Goal: Information Seeking & Learning: Find specific fact

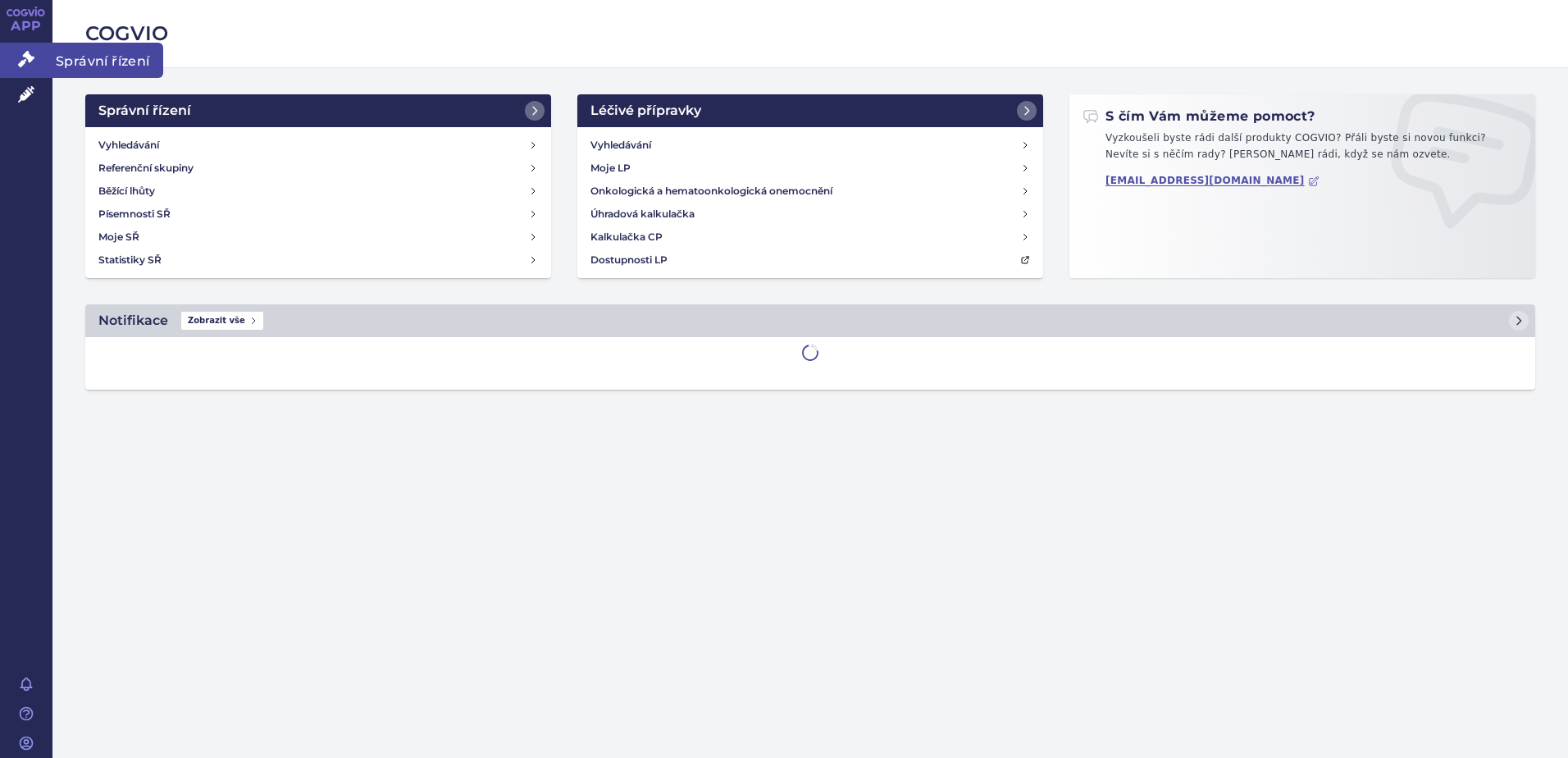
click at [23, 53] on icon at bounding box center [27, 59] width 17 height 17
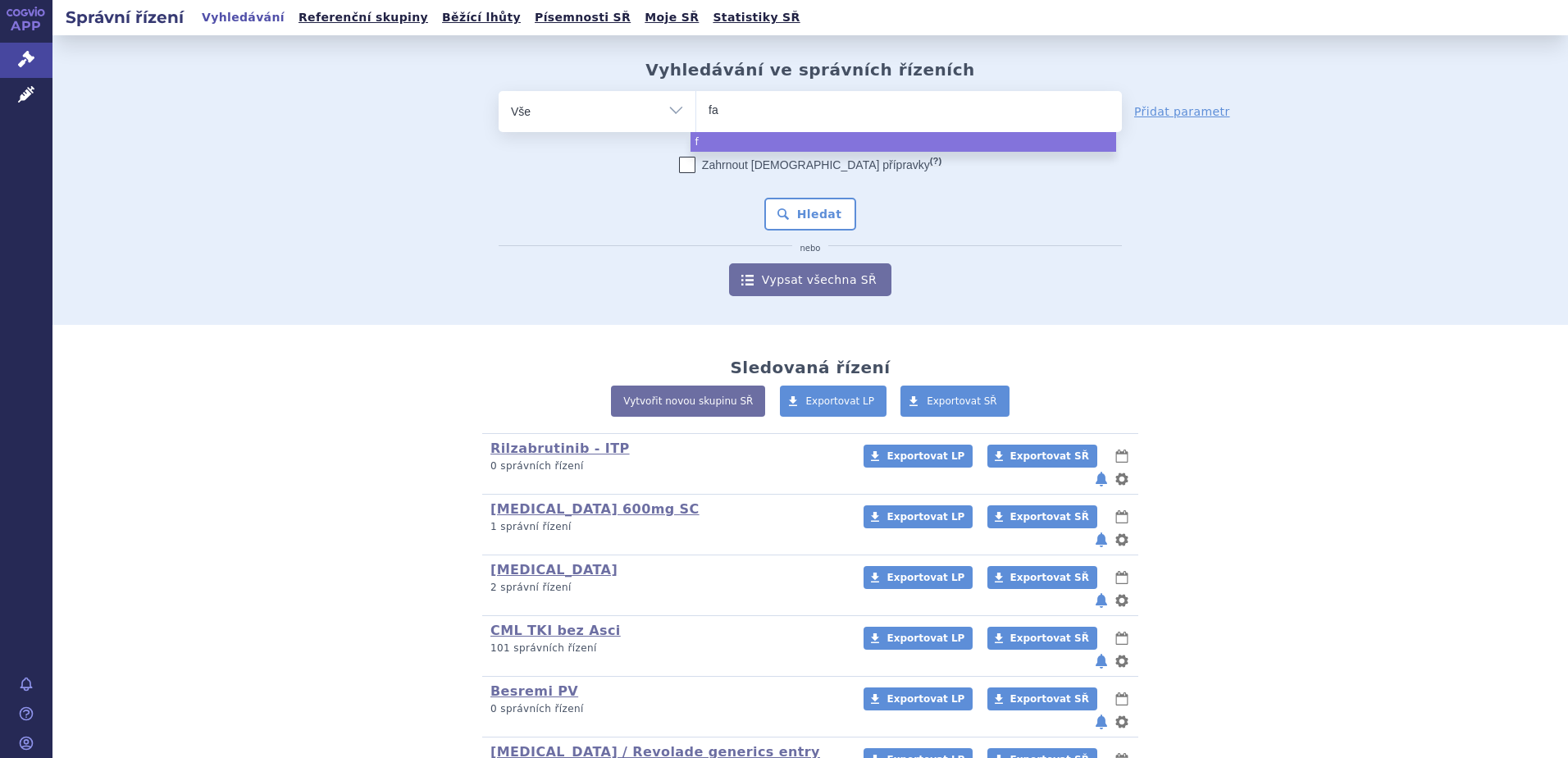
type input "fab"
type input "fabha"
type input "fabhalt"
type input "fabhalta"
select select "fabhalta"
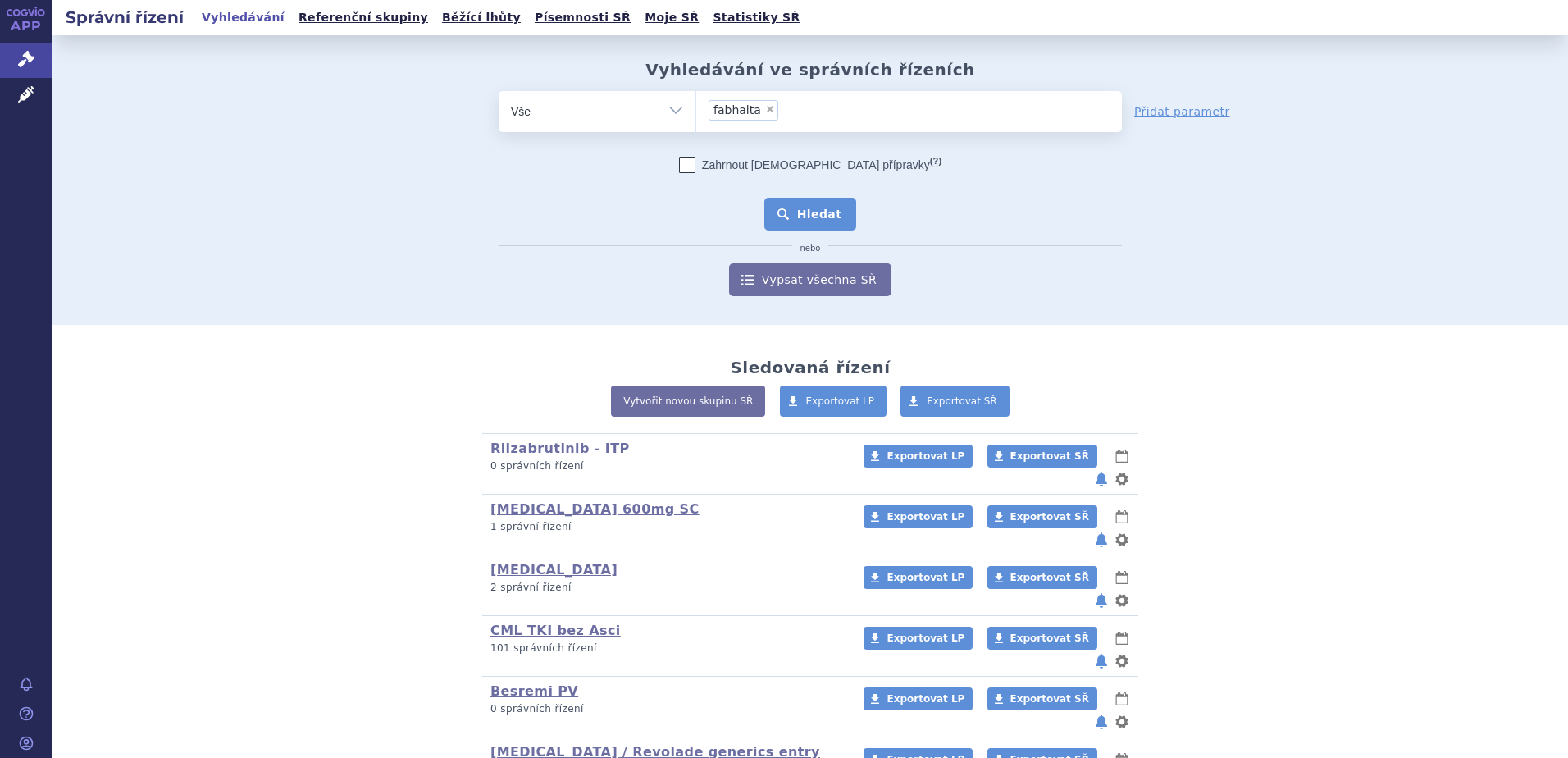
click at [787, 218] on button "Hledat" at bounding box center [811, 214] width 93 height 33
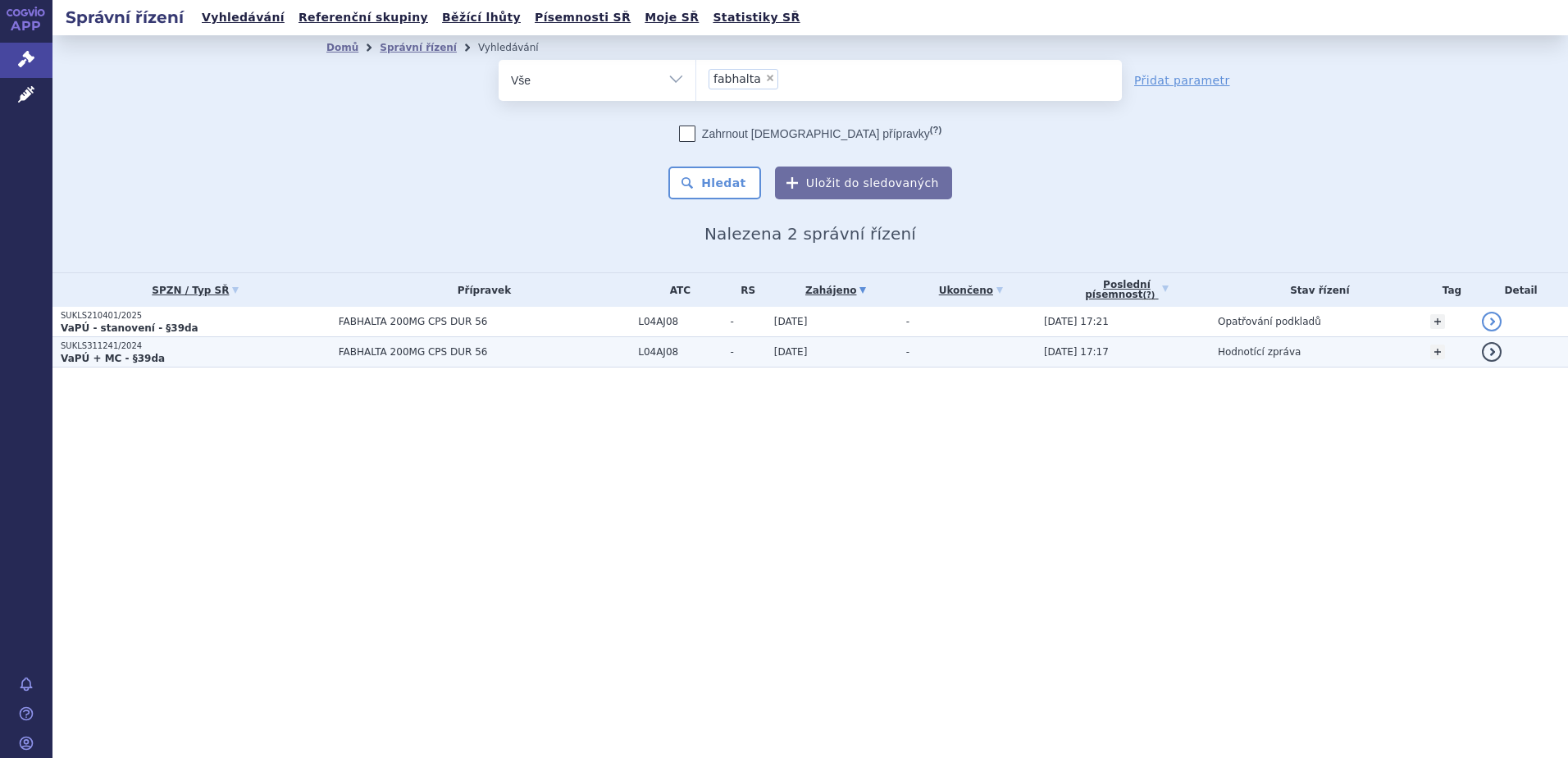
click at [272, 347] on p "SUKLS311241/2024" at bounding box center [196, 346] width 270 height 12
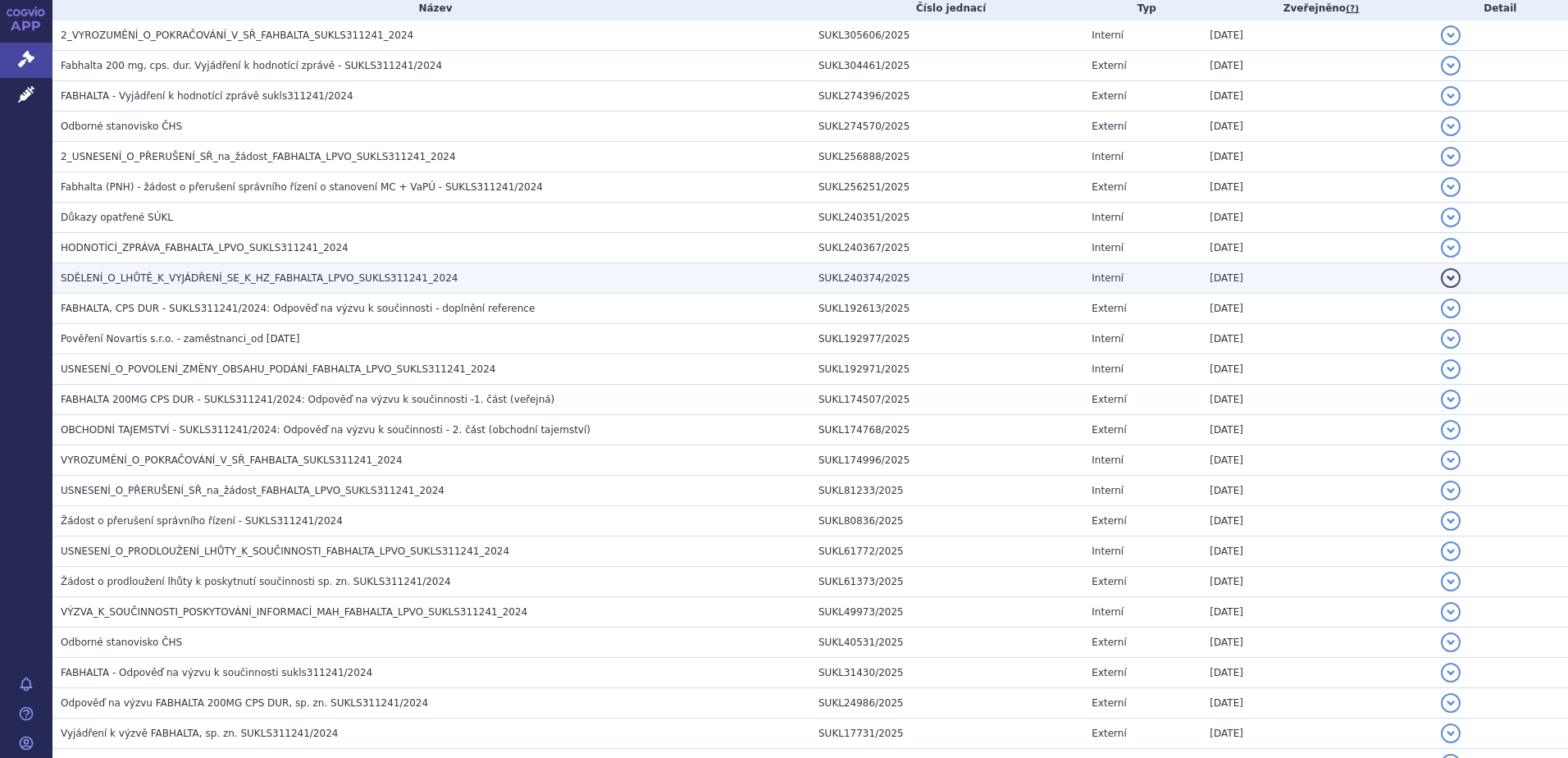
scroll to position [328, 0]
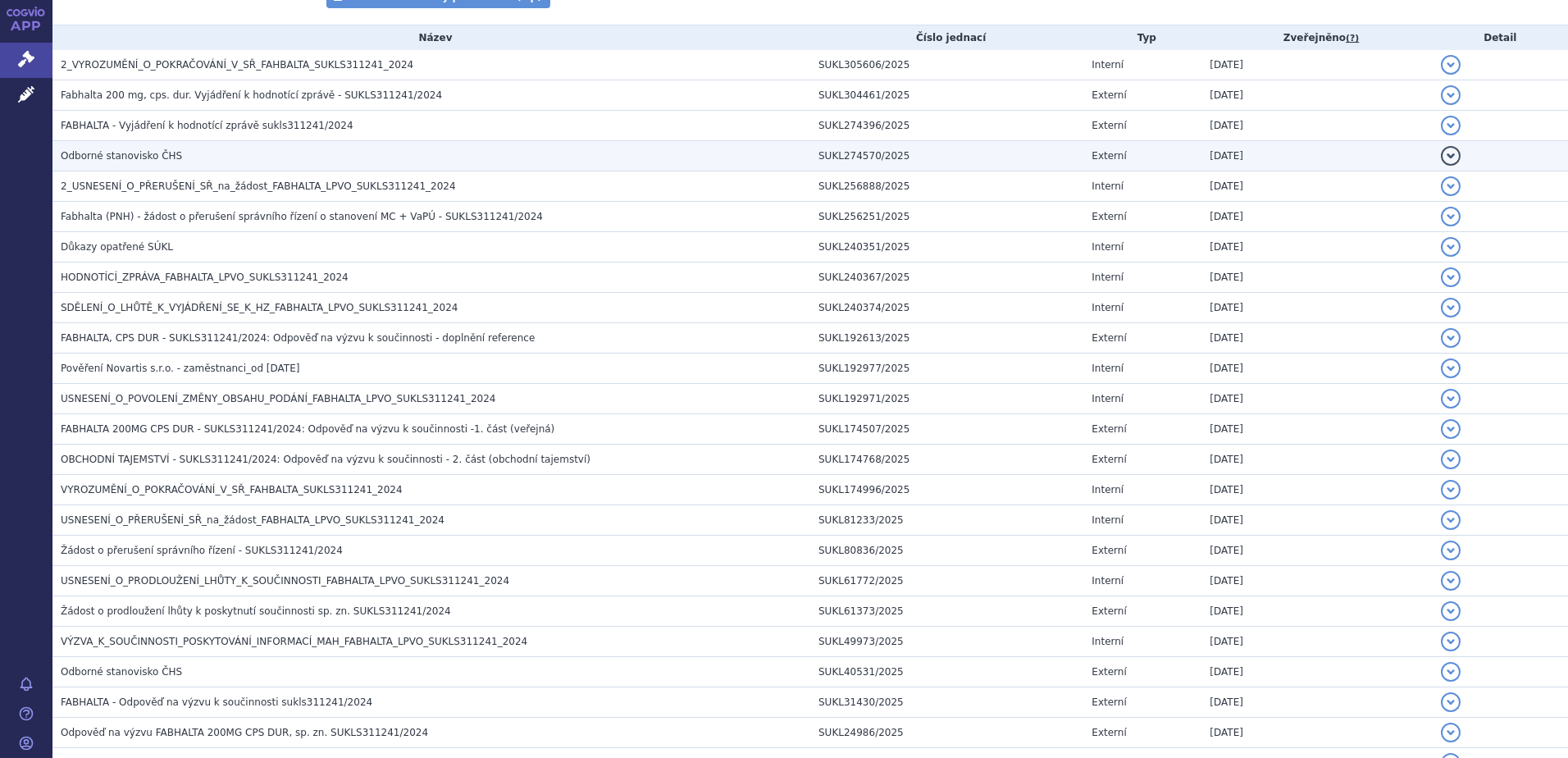
click at [153, 146] on td "Odborné stanovisko ČHS" at bounding box center [431, 156] width 758 height 30
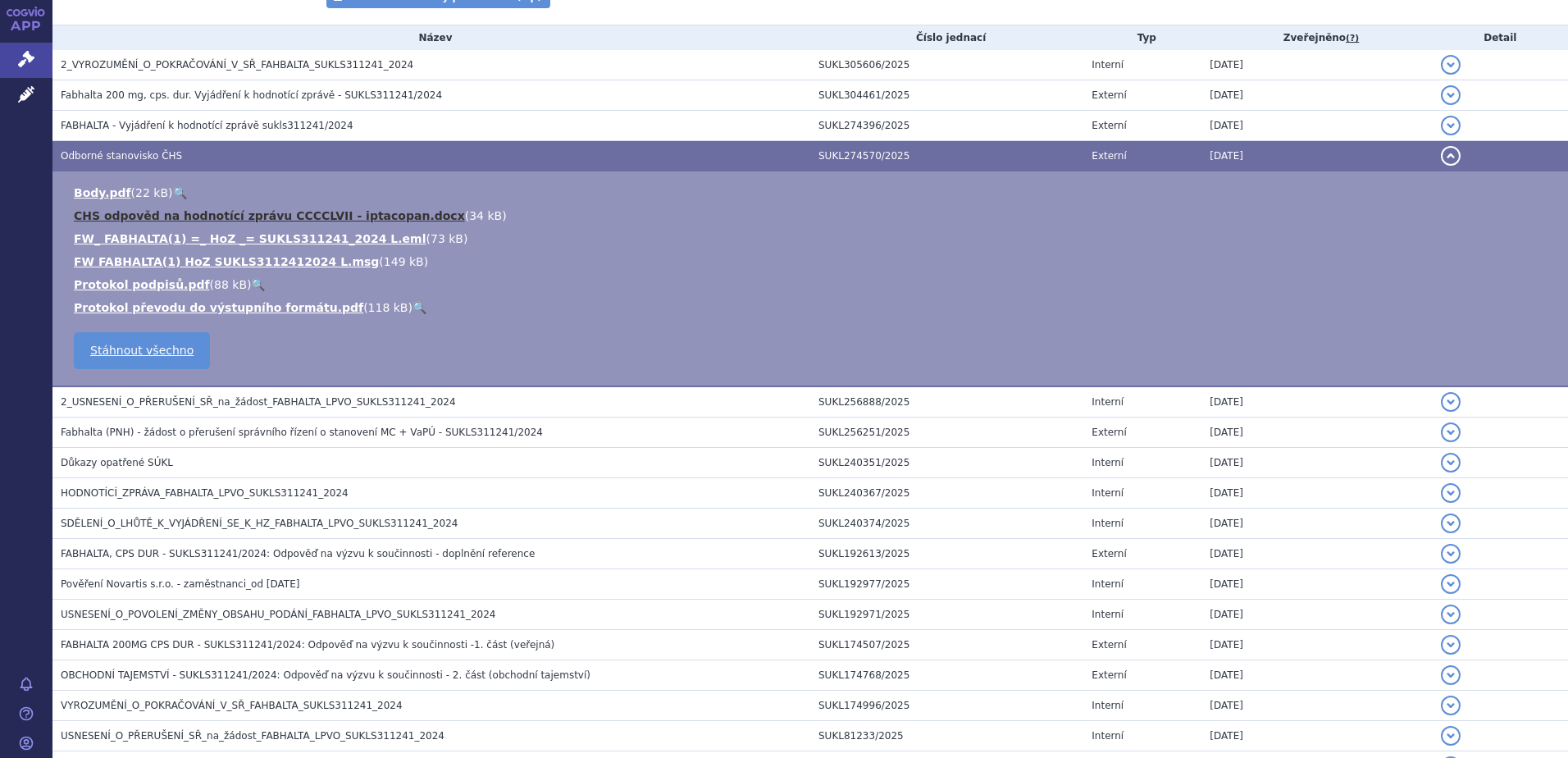
click at [387, 214] on link "CHS odpověd na hodnotící zprávu CCCCLVII - iptacopan.docx" at bounding box center [269, 216] width 391 height 13
